Goal: Information Seeking & Learning: Learn about a topic

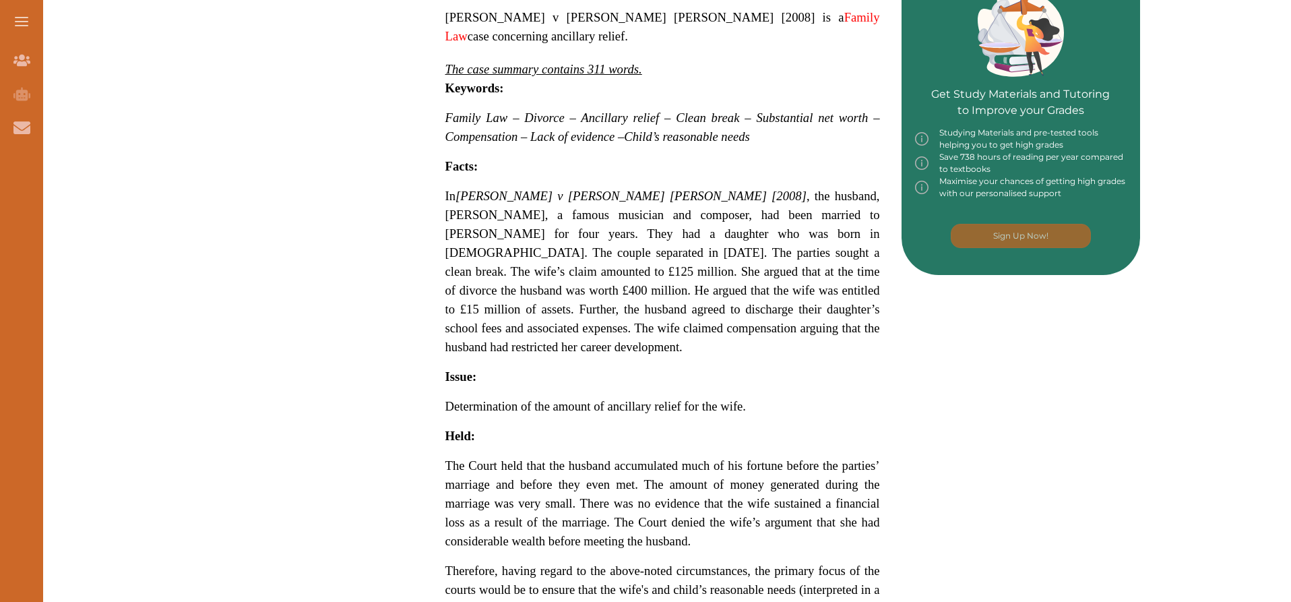
scroll to position [472, 0]
